Goal: Use online tool/utility: Utilize a website feature to perform a specific function

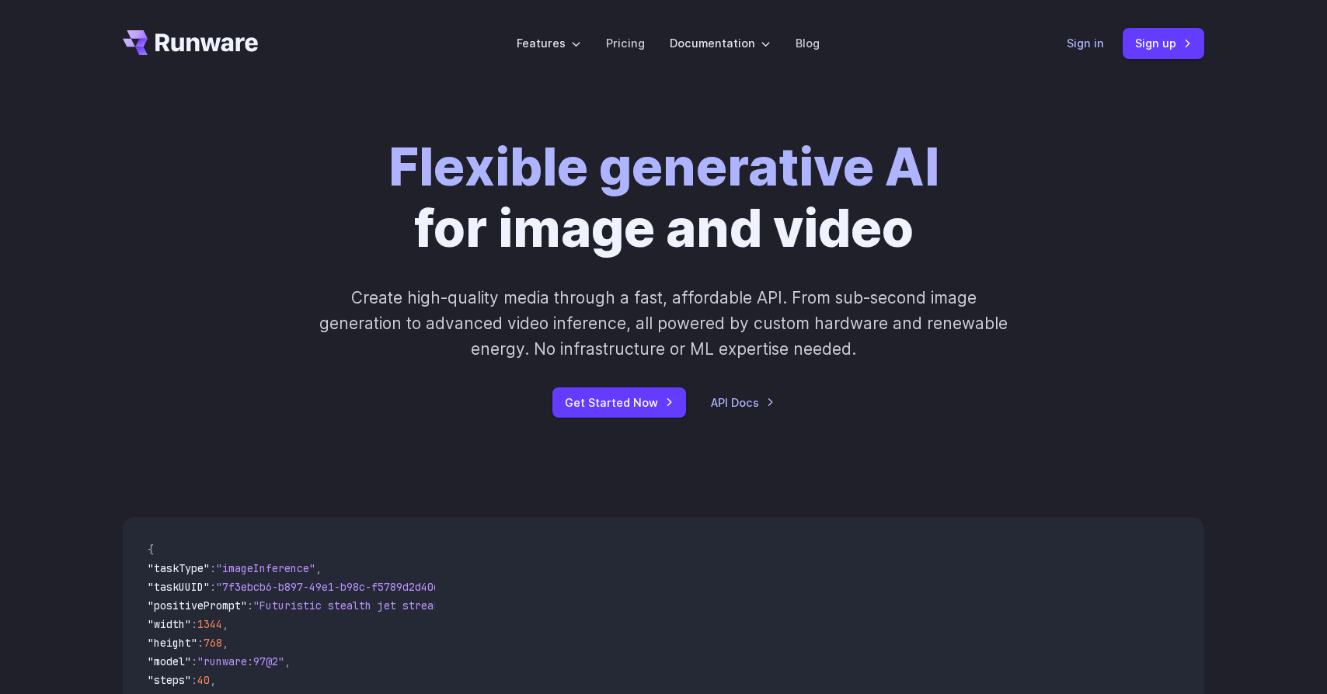
click at [1087, 49] on link "Sign in" at bounding box center [1084, 43] width 37 height 18
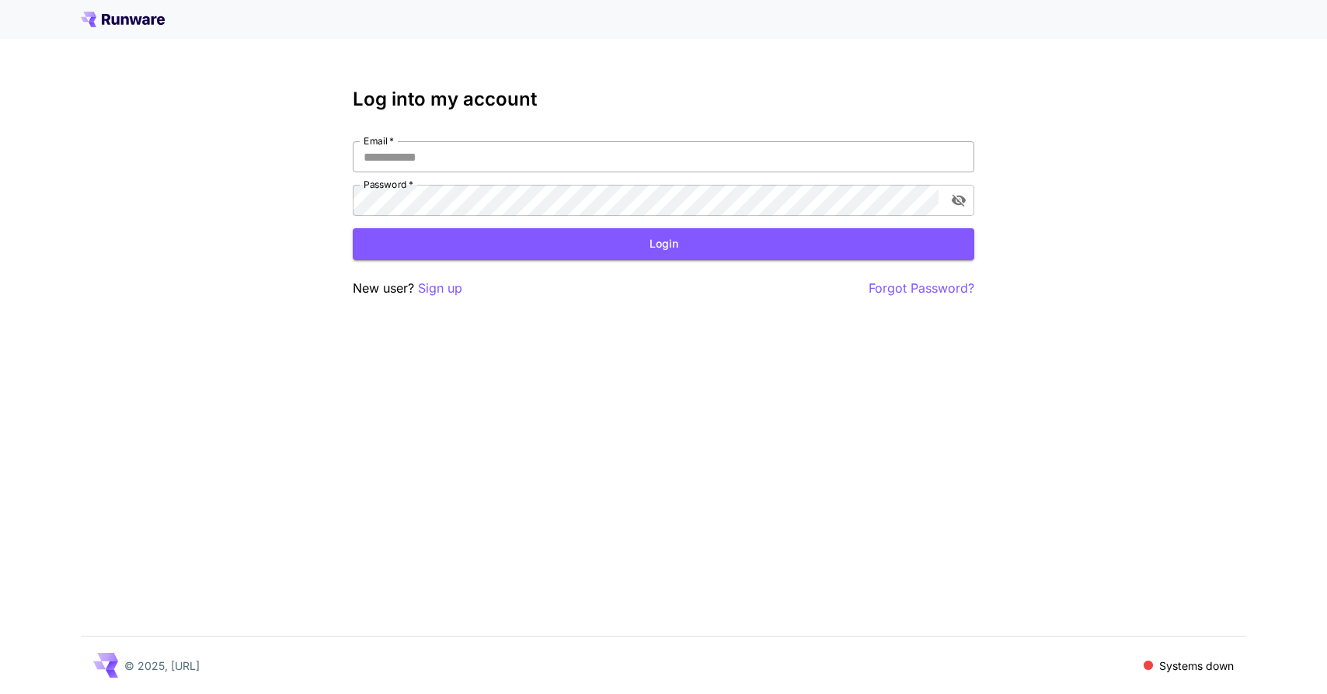
click at [566, 163] on input "Email   *" at bounding box center [663, 156] width 621 height 31
type input "**********"
click at [550, 248] on button "Login" at bounding box center [663, 244] width 621 height 32
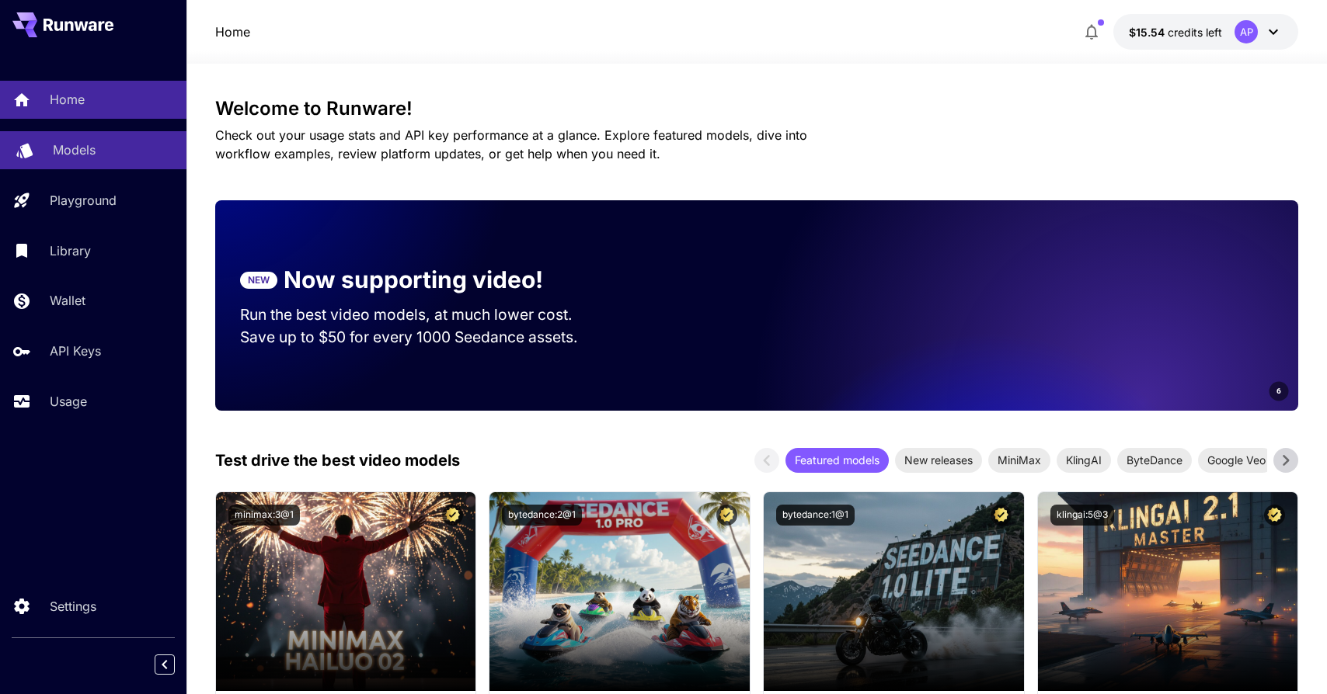
click at [52, 144] on link "Models" at bounding box center [93, 150] width 186 height 38
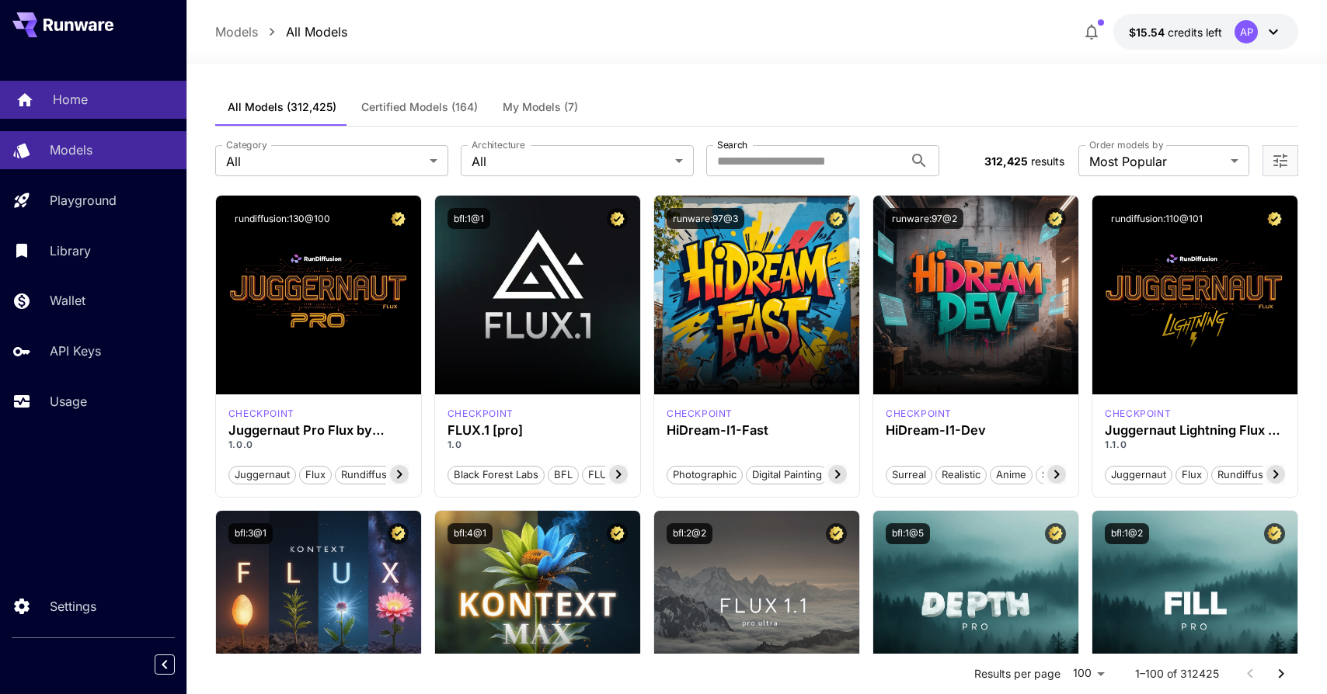
click at [73, 90] on p "Home" at bounding box center [70, 99] width 35 height 19
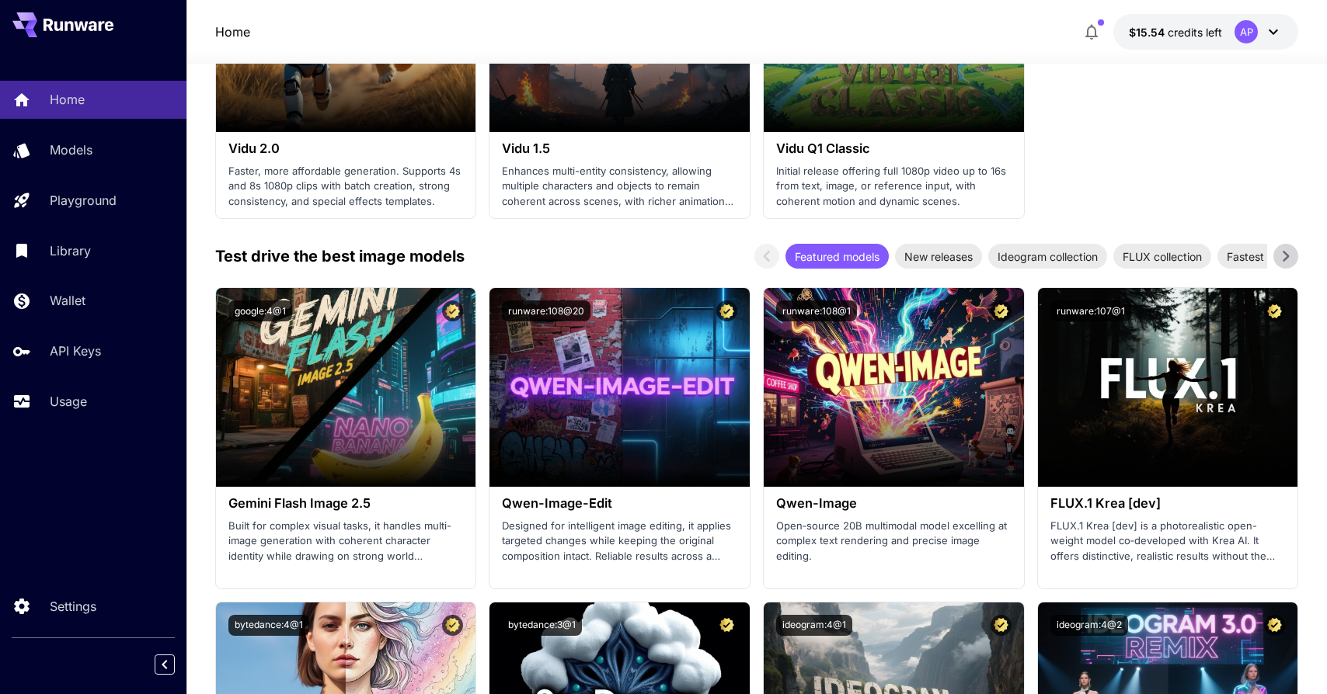
scroll to position [1776, 0]
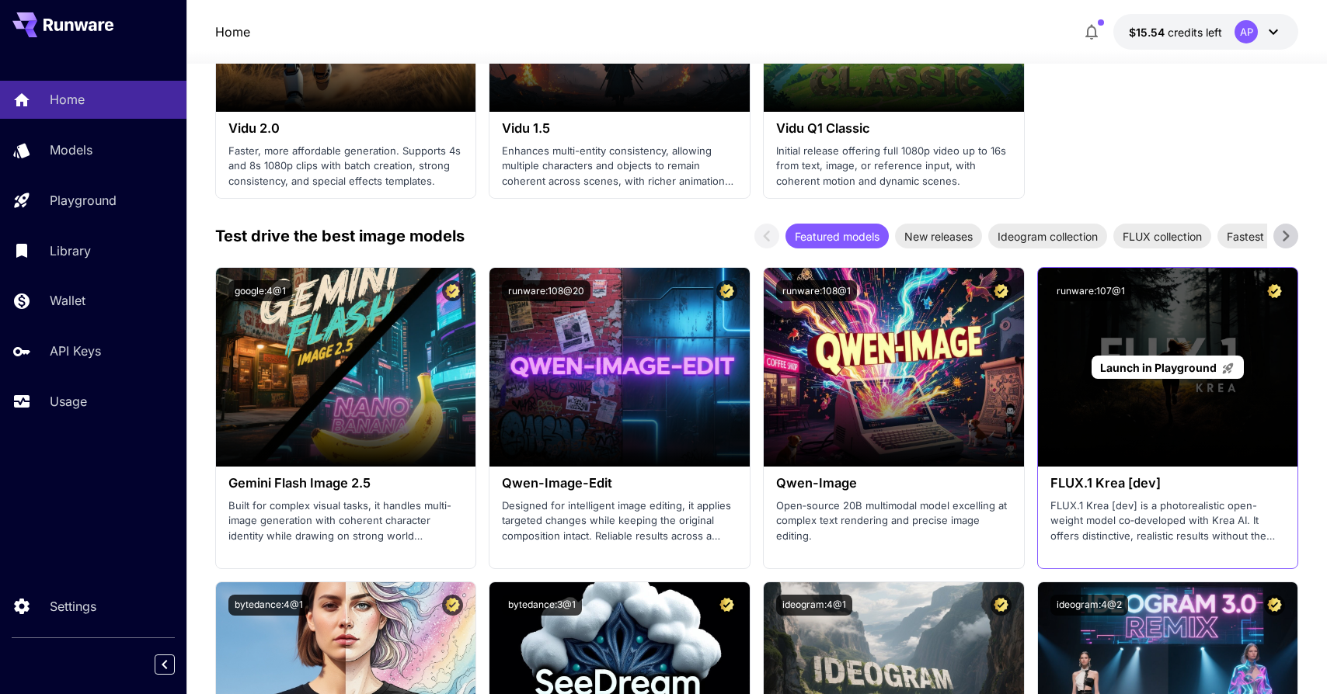
click at [1178, 364] on span "Launch in Playground" at bounding box center [1158, 367] width 116 height 13
